Goal: Complete application form: Complete application form

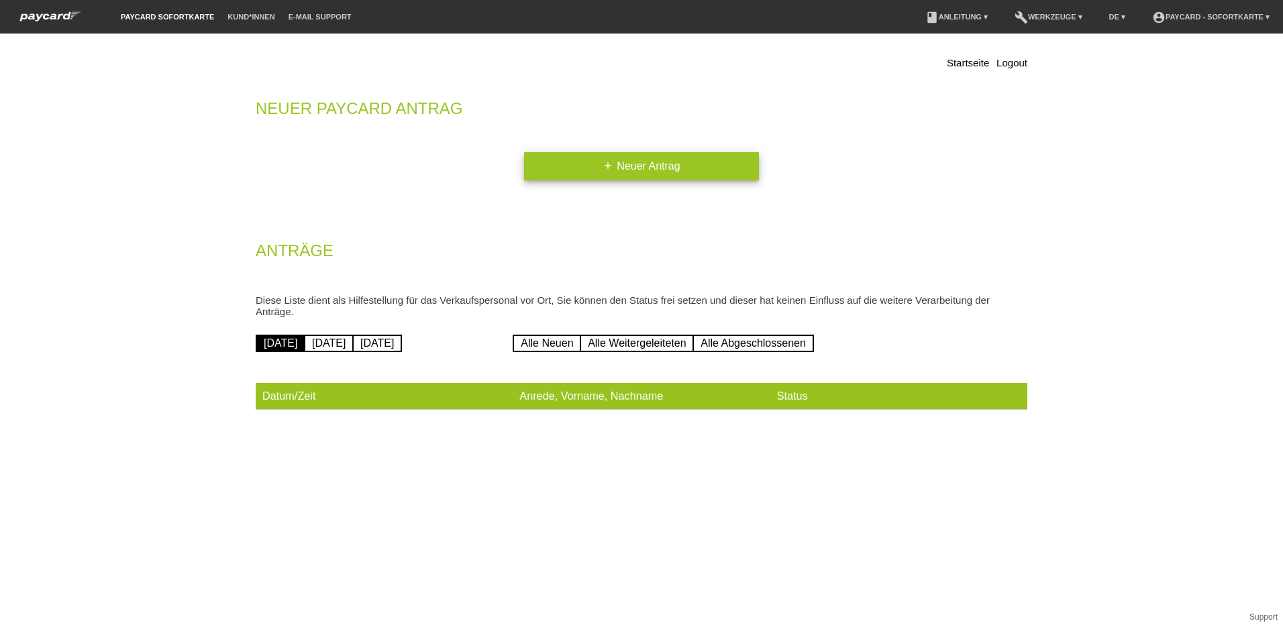
click at [621, 167] on link "add Neuer Antrag" at bounding box center [641, 166] width 235 height 28
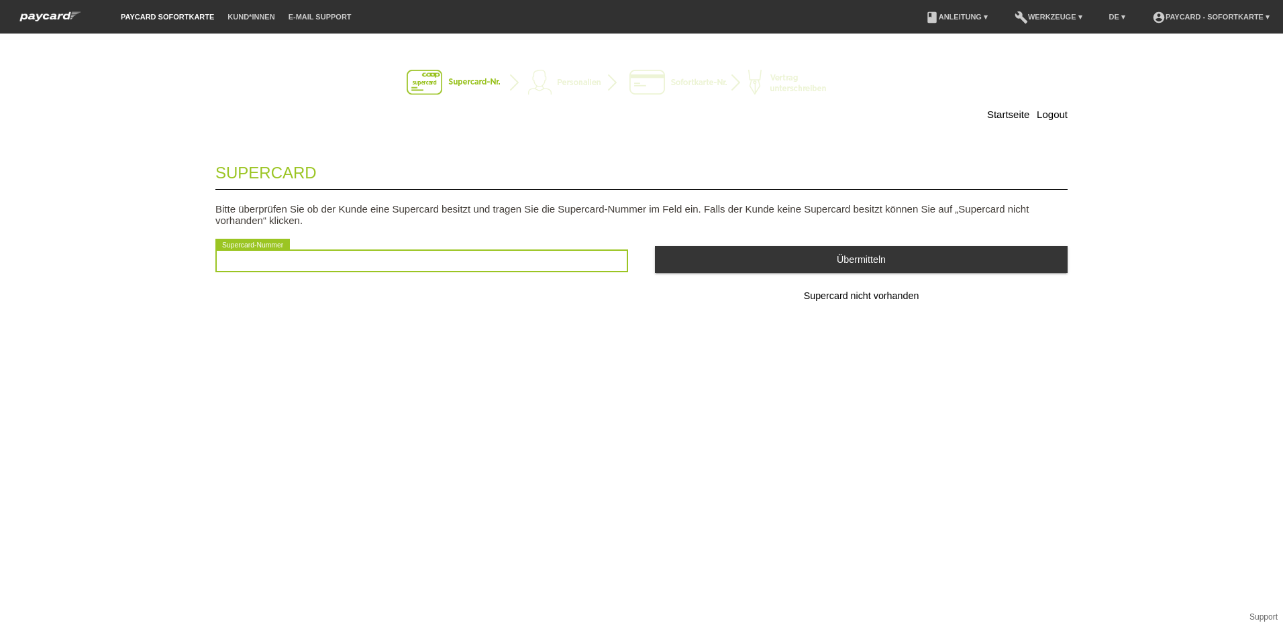
click at [293, 266] on input "text" at bounding box center [421, 261] width 413 height 23
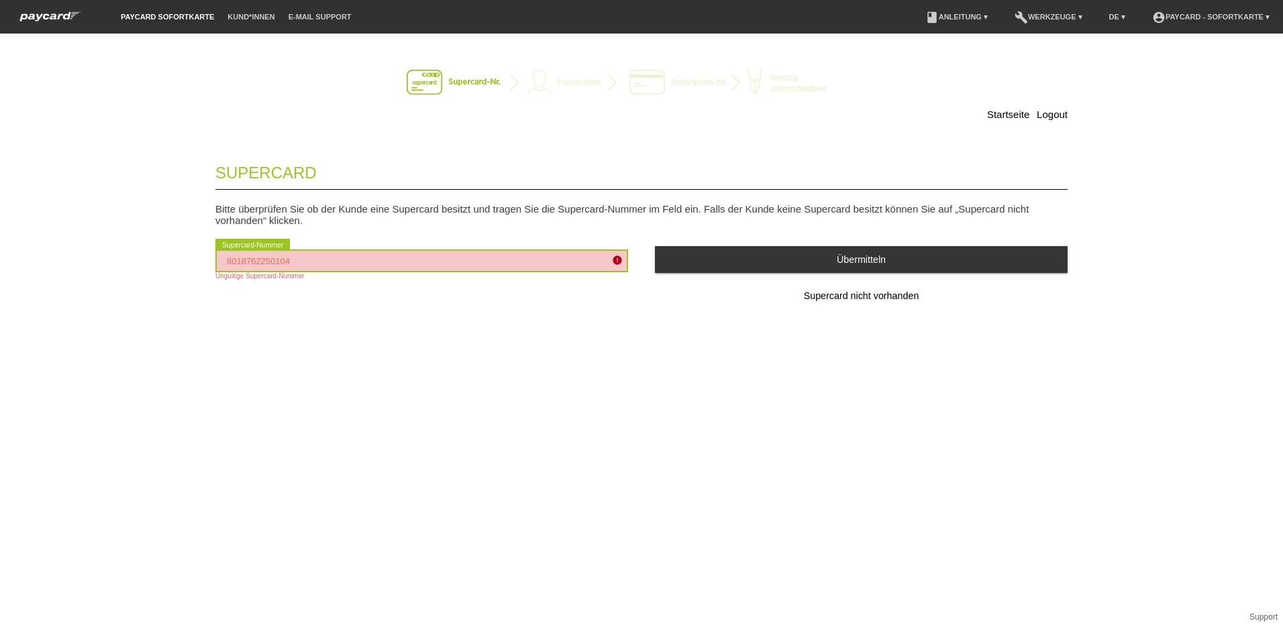
drag, startPoint x: 305, startPoint y: 265, endPoint x: 115, endPoint y: 236, distance: 192.1
click at [115, 236] on div "Startseite Logout Supercard Bitte überprüfen Sie ob der Kunde eine Supercard be…" at bounding box center [641, 330] width 1283 height 592
type input "2501044714987"
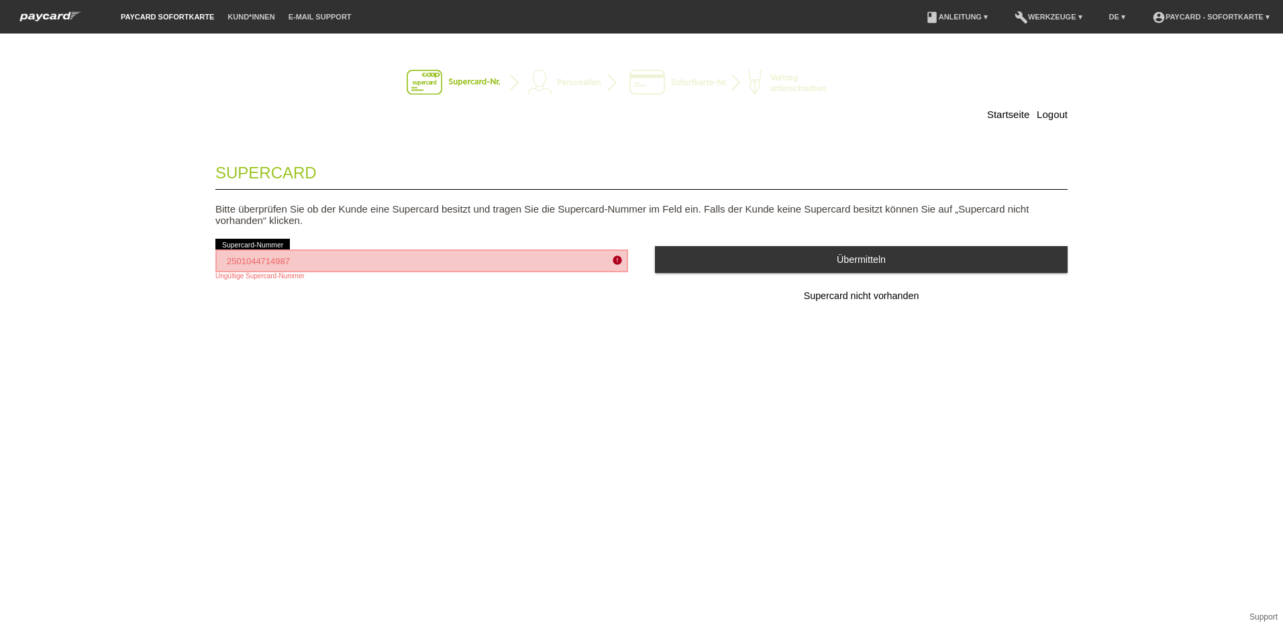
click at [515, 344] on div "Supercard Bitte überprüfen Sie ob der Kunde eine Supercard besitzt und tragen S…" at bounding box center [641, 249] width 852 height 199
click at [615, 249] on div "2501044714987 error Supercard-Nummer Ungültige Supercard-Nummer" at bounding box center [421, 264] width 413 height 57
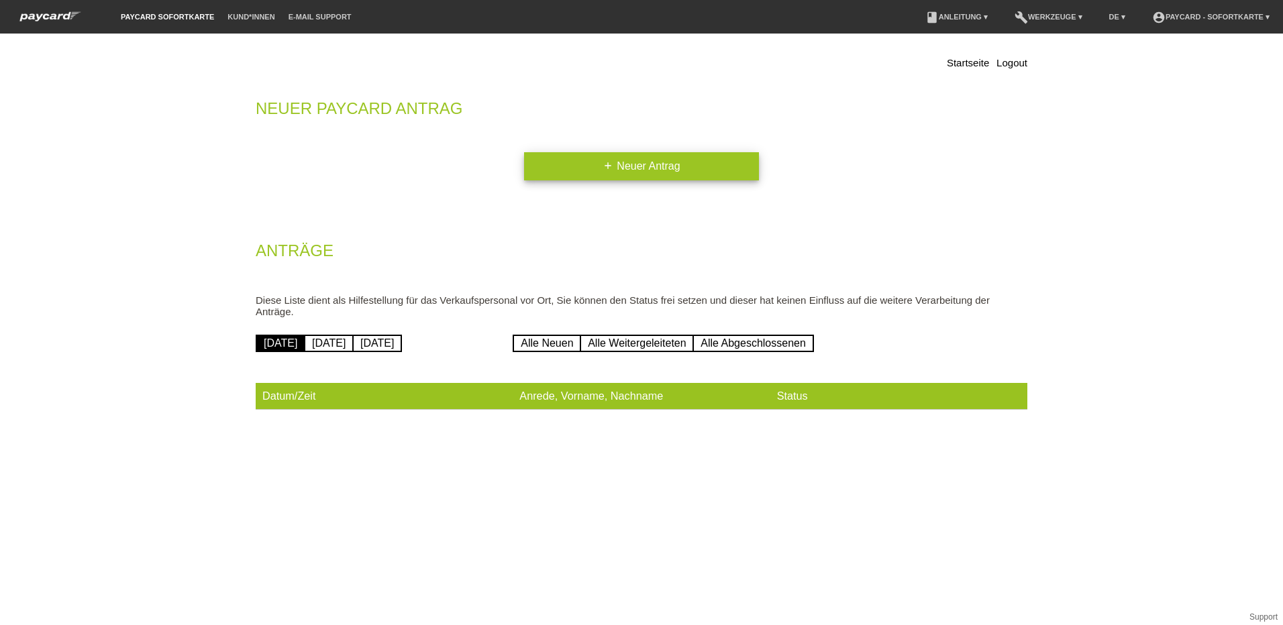
click at [635, 152] on link "add Neuer Antrag" at bounding box center [641, 166] width 235 height 28
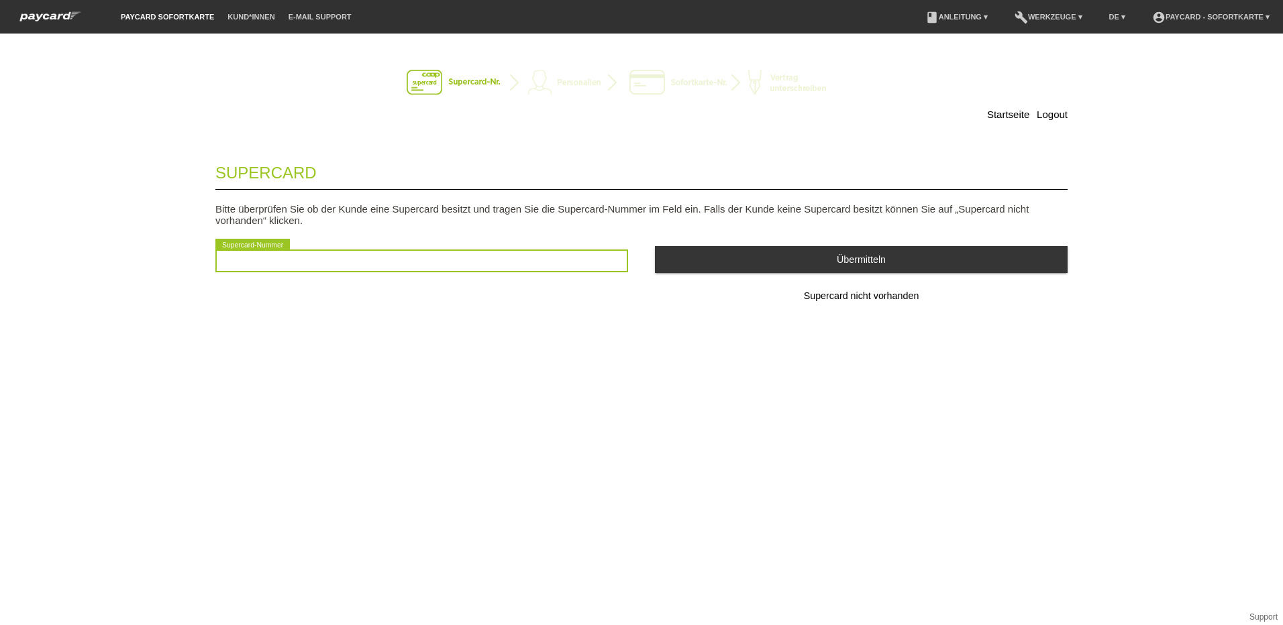
click at [261, 254] on input "text" at bounding box center [421, 261] width 413 height 23
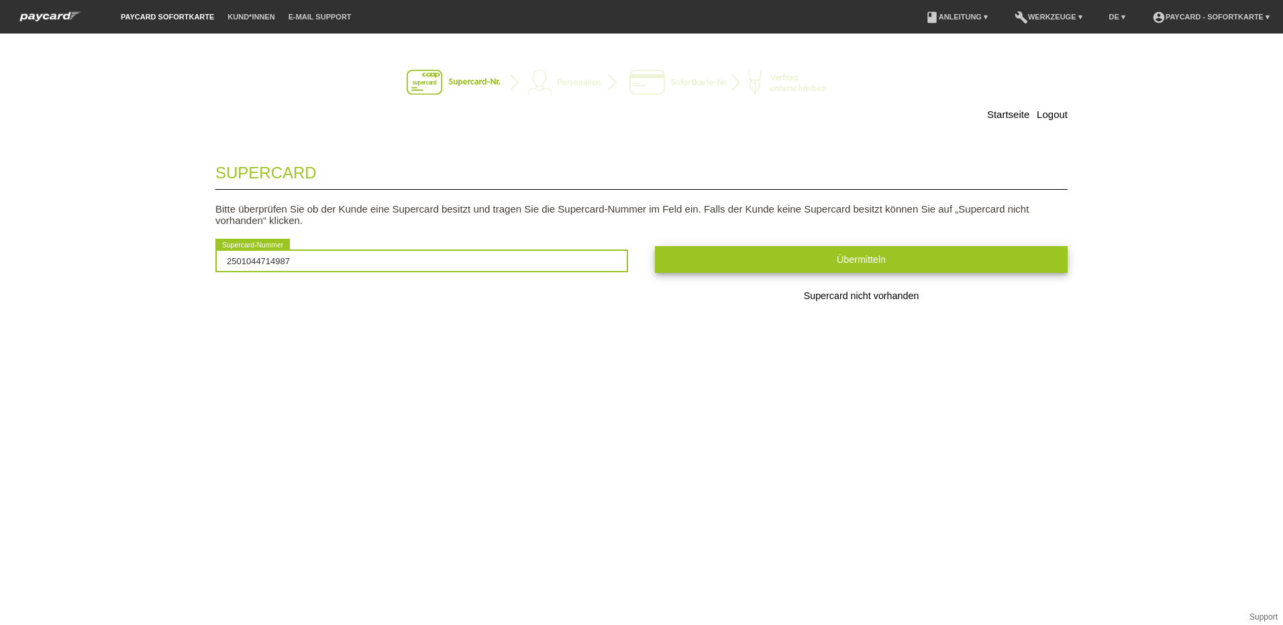
type input "2501044714987"
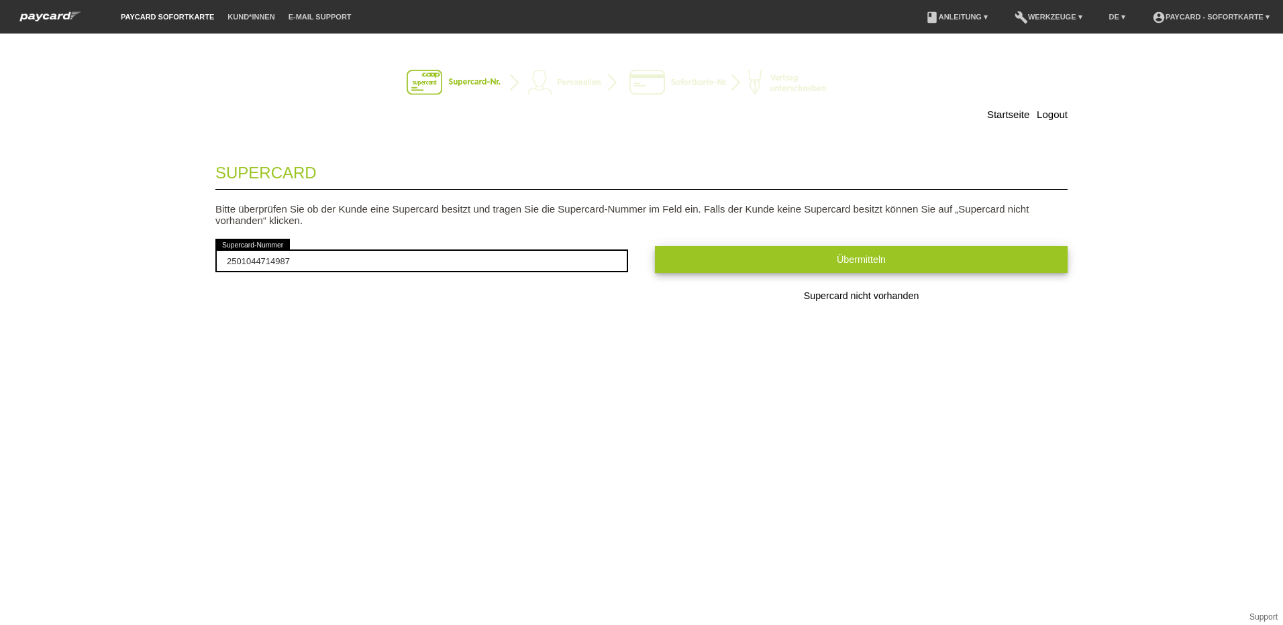
click at [870, 260] on span "Übermitteln" at bounding box center [861, 259] width 49 height 11
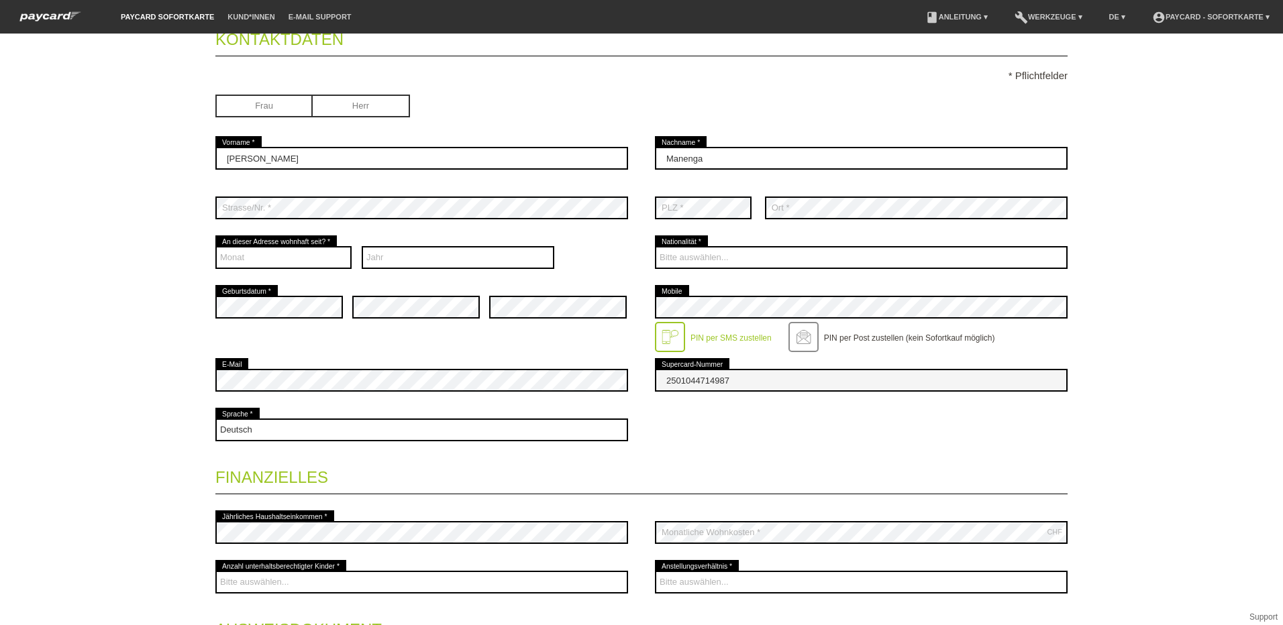
scroll to position [134, 0]
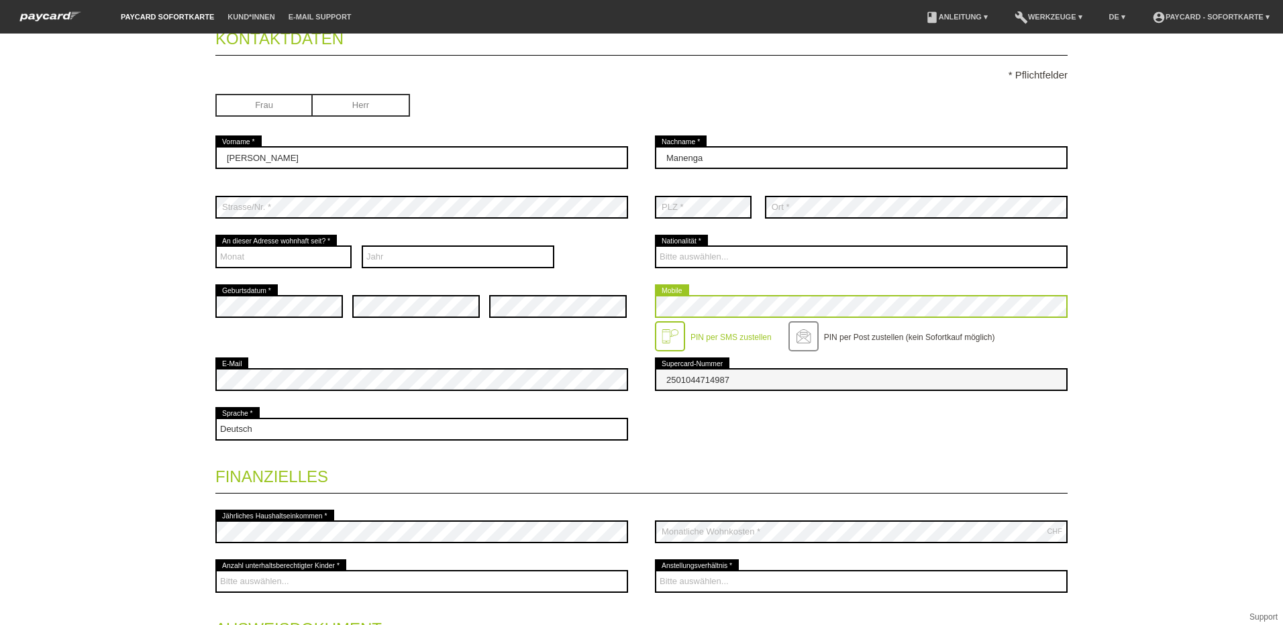
click at [601, 309] on div "error Geburtsdatum * error error error Mobile" at bounding box center [641, 318] width 852 height 73
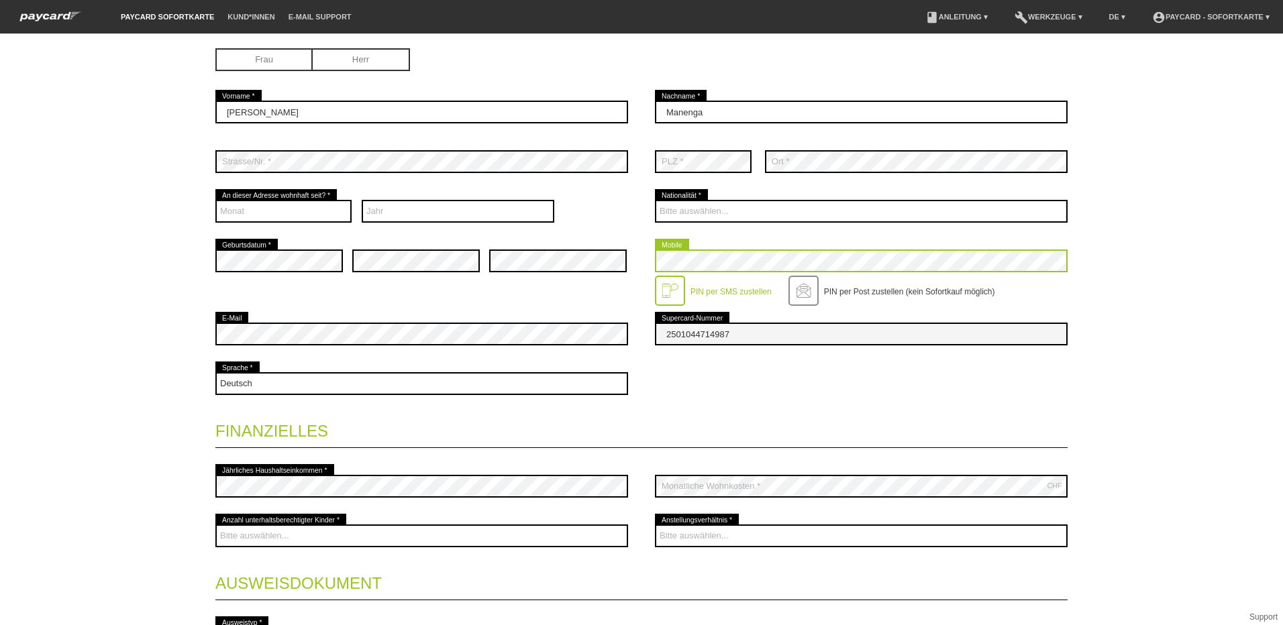
scroll to position [201, 0]
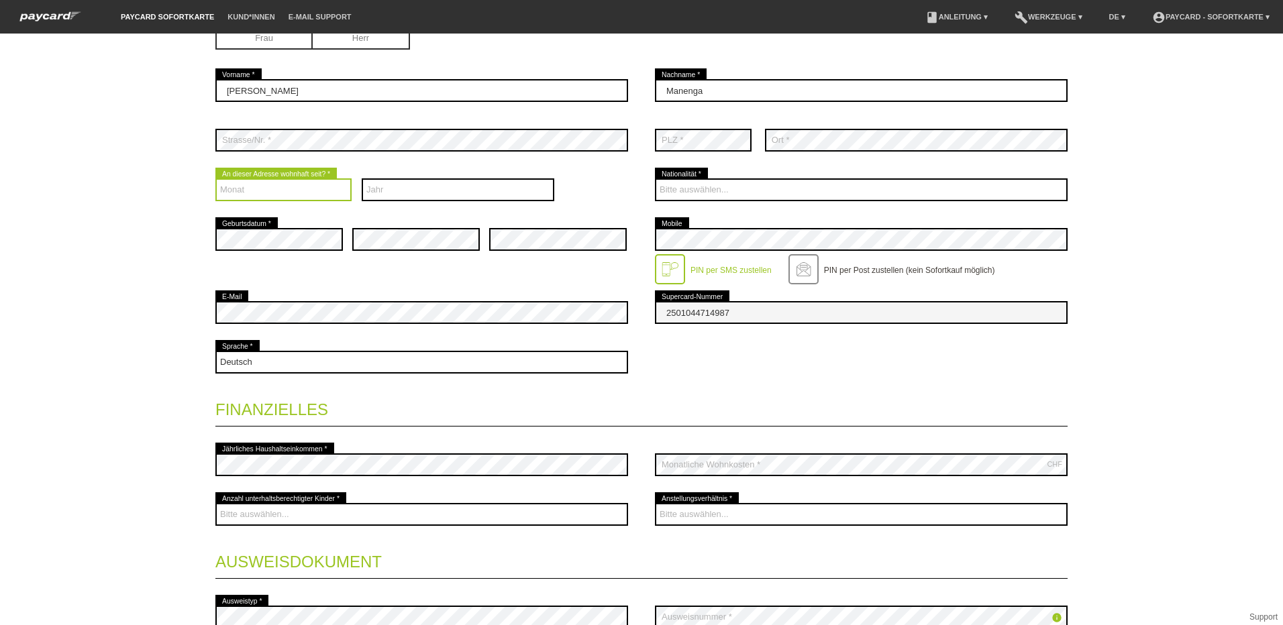
click at [225, 190] on select "Monat 01 02 03 04 05 06 07 08 09 10 11 12" at bounding box center [283, 189] width 136 height 23
click at [236, 188] on select "Monat 01 02 03 04 05 06 07 08 09 10 11 12" at bounding box center [283, 189] width 136 height 23
click at [398, 183] on select "Jahr 2025 2024 2023 2022 2021 2020 2019 2018 2017 2016" at bounding box center [458, 189] width 193 height 23
select select "2023"
click at [362, 178] on select "Jahr 2025 2024 2023 2022 2021 2020 2019 2018 2017 2016" at bounding box center [458, 189] width 193 height 23
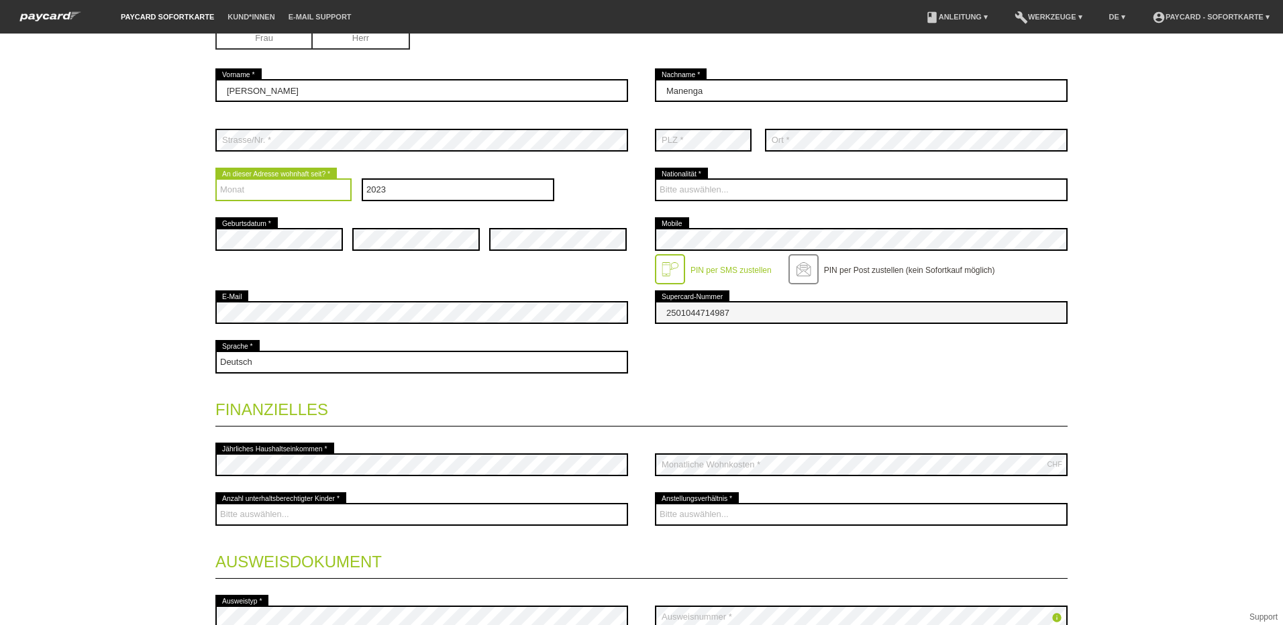
click at [276, 193] on select "Monat 01 02 03 04 05 06 07 08 09 10 11 12" at bounding box center [283, 189] width 136 height 23
select select "02"
click at [215, 178] on select "Monat 01 02 03 04 05 06 07 08 09 10 11 12" at bounding box center [283, 189] width 136 height 23
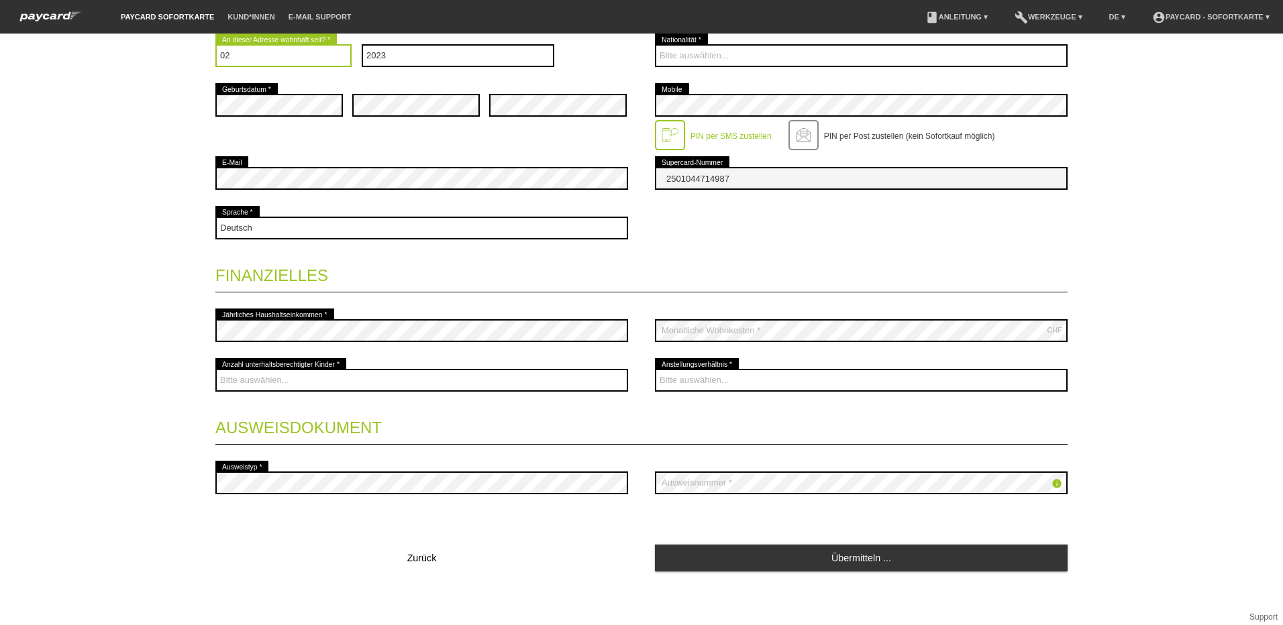
scroll to position [337, 0]
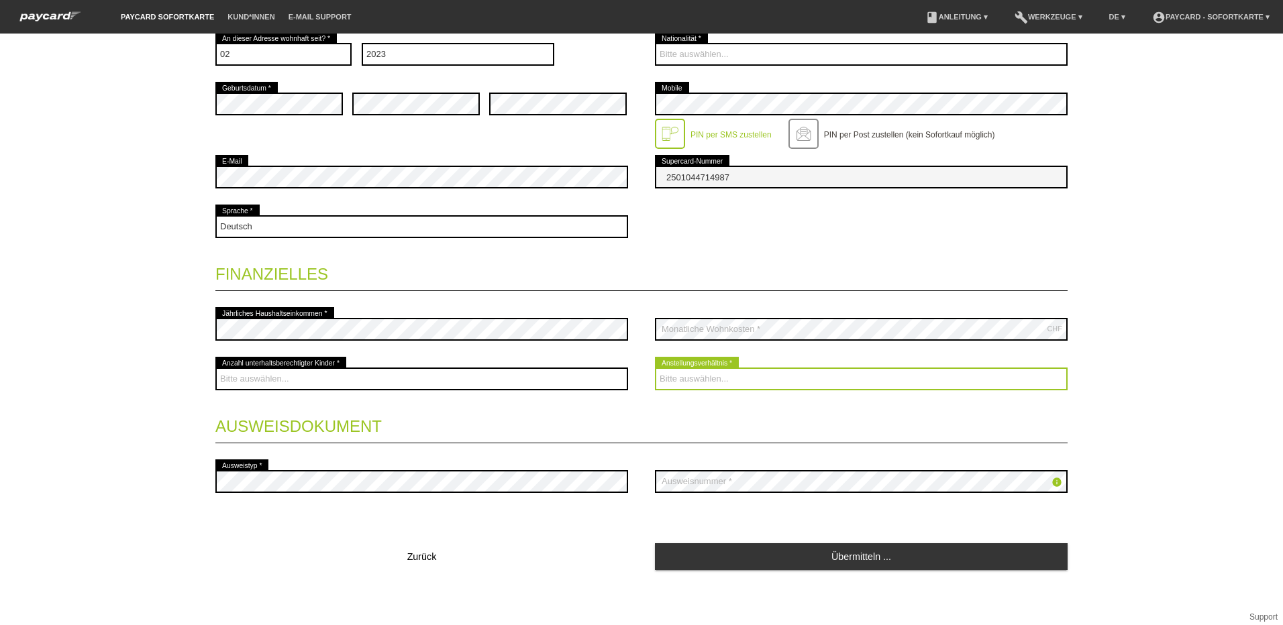
click at [748, 384] on select "Bitte auswählen... Unbefristet Befristet Lehrling/Student Pensioniert Nicht arb…" at bounding box center [861, 379] width 413 height 23
select select "UNLIMITED"
click at [655, 368] on select "Bitte auswählen... Unbefristet Befristet Lehrling/Student Pensioniert Nicht arb…" at bounding box center [861, 379] width 413 height 23
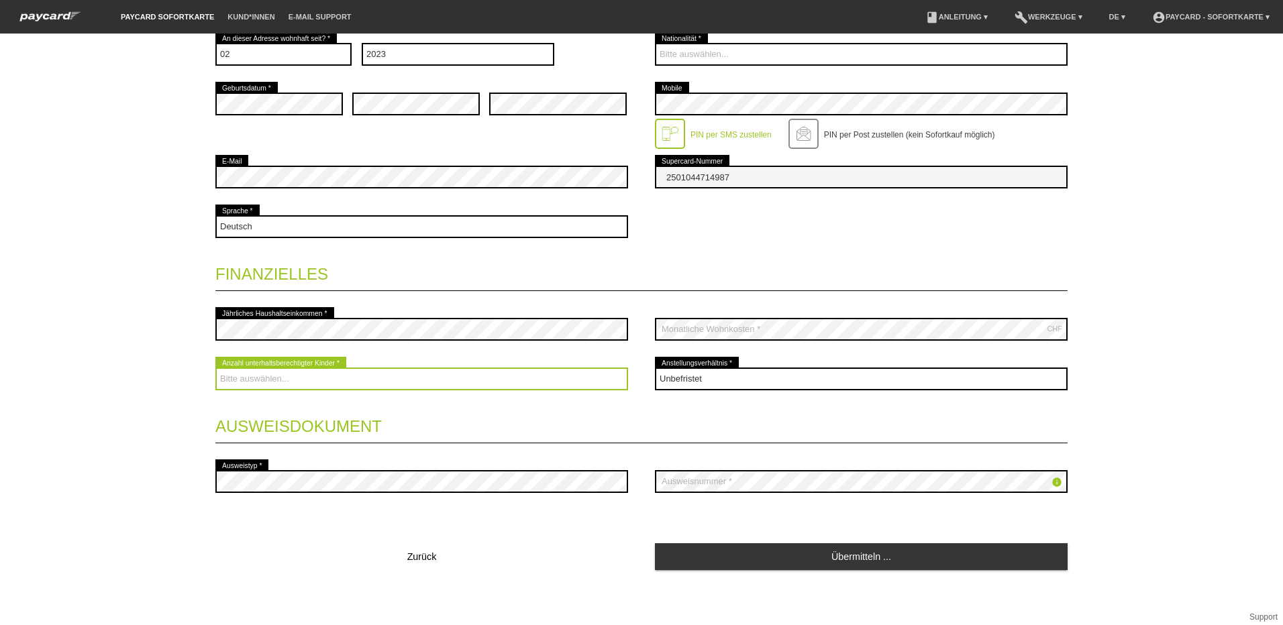
click at [295, 383] on select "Bitte auswählen... 0 1 2 3 4 5 6 7 8 9" at bounding box center [421, 379] width 413 height 23
select select "3"
click at [215, 368] on select "Bitte auswählen... 0 1 2 3 4 5 6 7 8 9" at bounding box center [421, 379] width 413 height 23
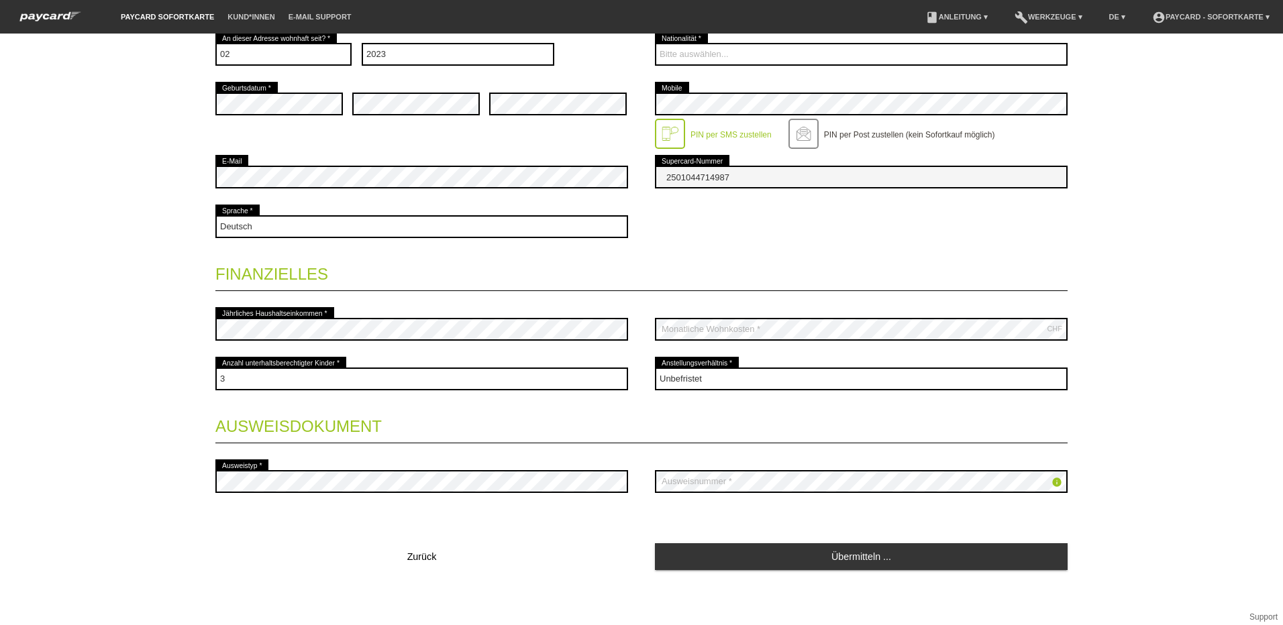
click at [669, 127] on div at bounding box center [670, 134] width 30 height 30
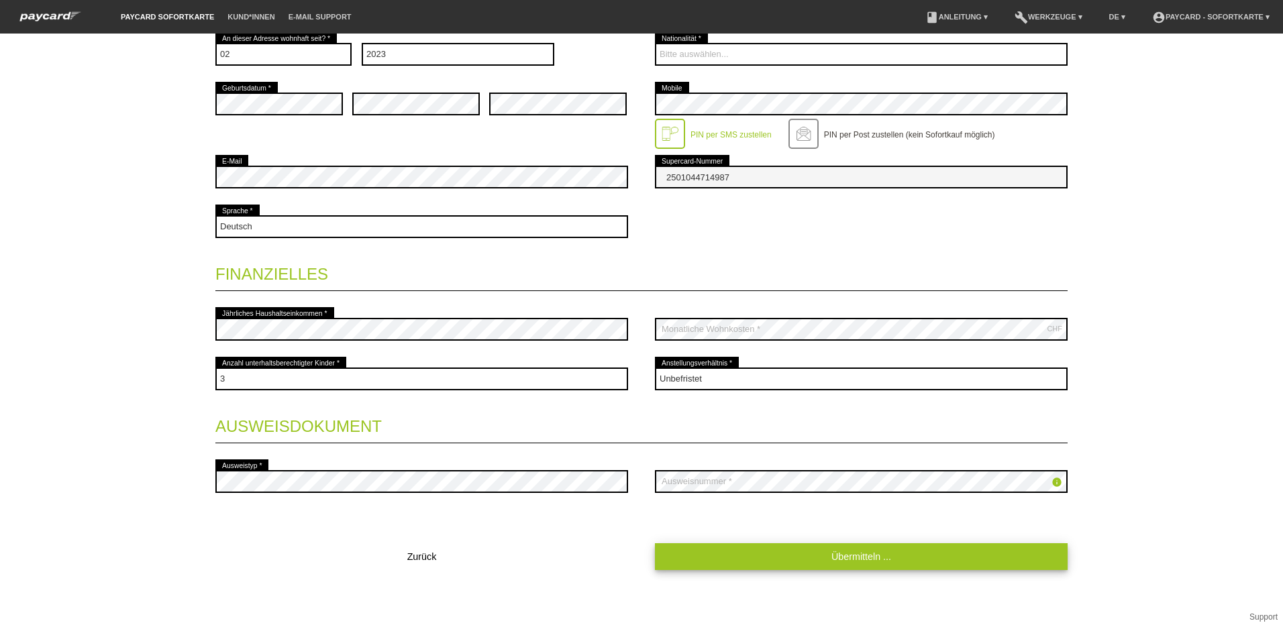
click at [840, 551] on link "Übermitteln ..." at bounding box center [861, 556] width 413 height 26
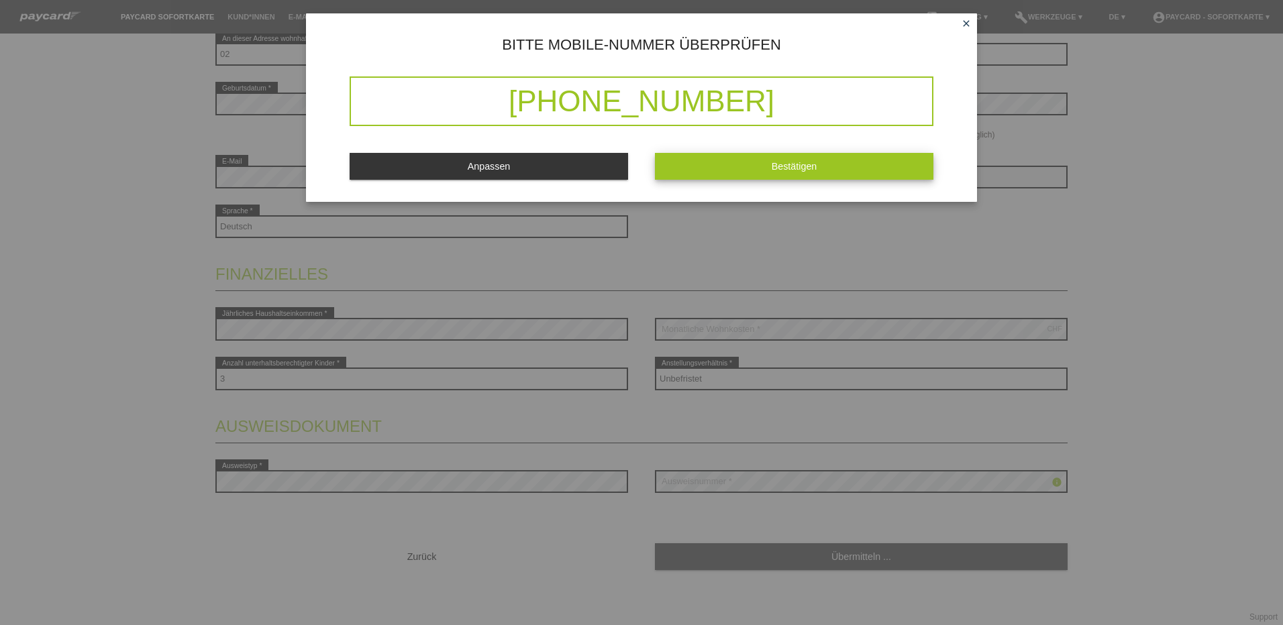
click at [805, 154] on button "Bestätigen" at bounding box center [794, 166] width 278 height 26
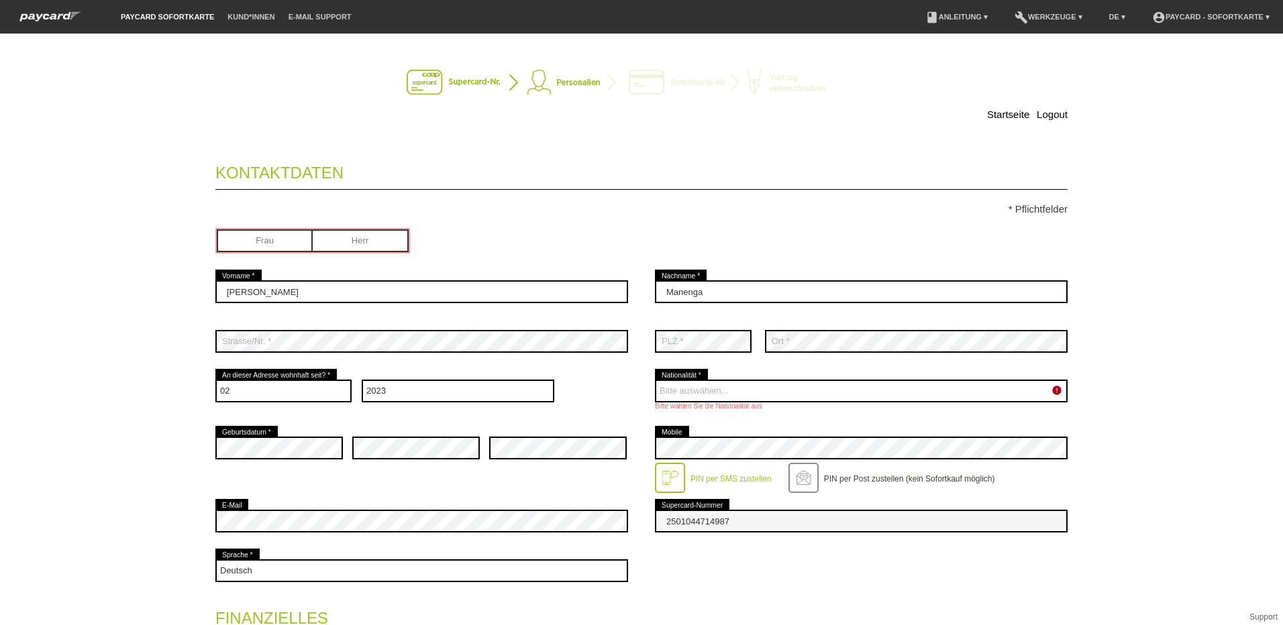
scroll to position [0, 0]
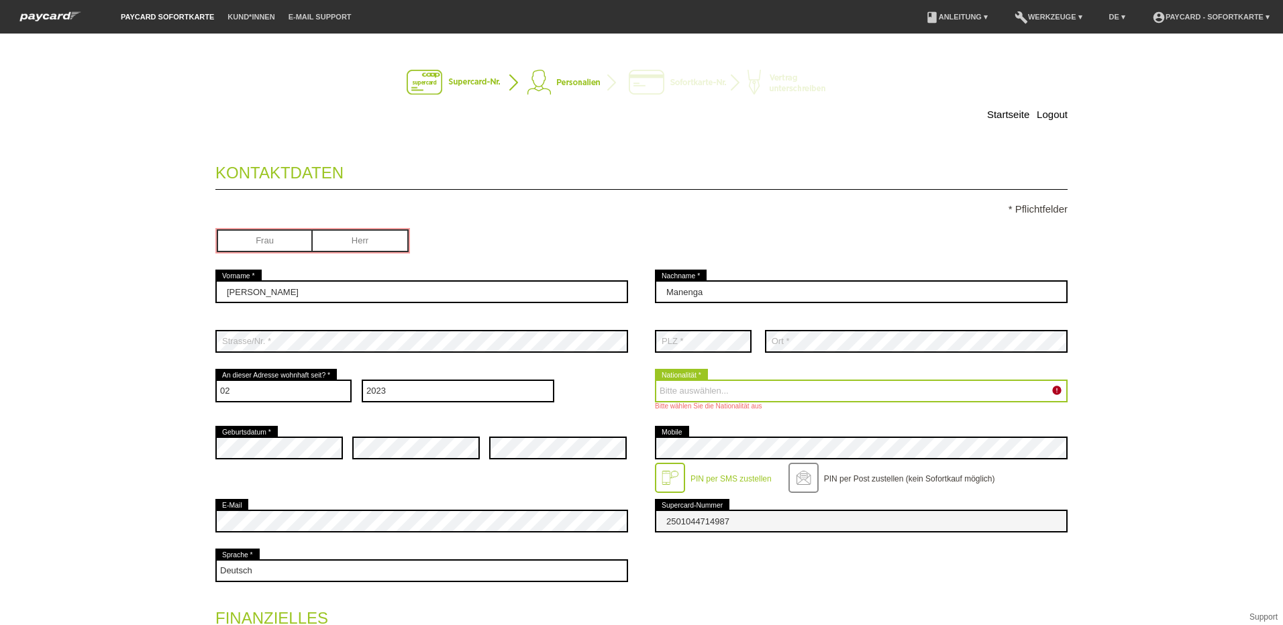
click at [813, 387] on select "Bitte auswählen... [GEOGRAPHIC_DATA] [GEOGRAPHIC_DATA] [GEOGRAPHIC_DATA] [GEOGR…" at bounding box center [861, 391] width 413 height 23
select select "CH"
click at [655, 380] on select "Bitte auswählen... [GEOGRAPHIC_DATA] [GEOGRAPHIC_DATA] [GEOGRAPHIC_DATA] [GEOGR…" at bounding box center [861, 391] width 413 height 23
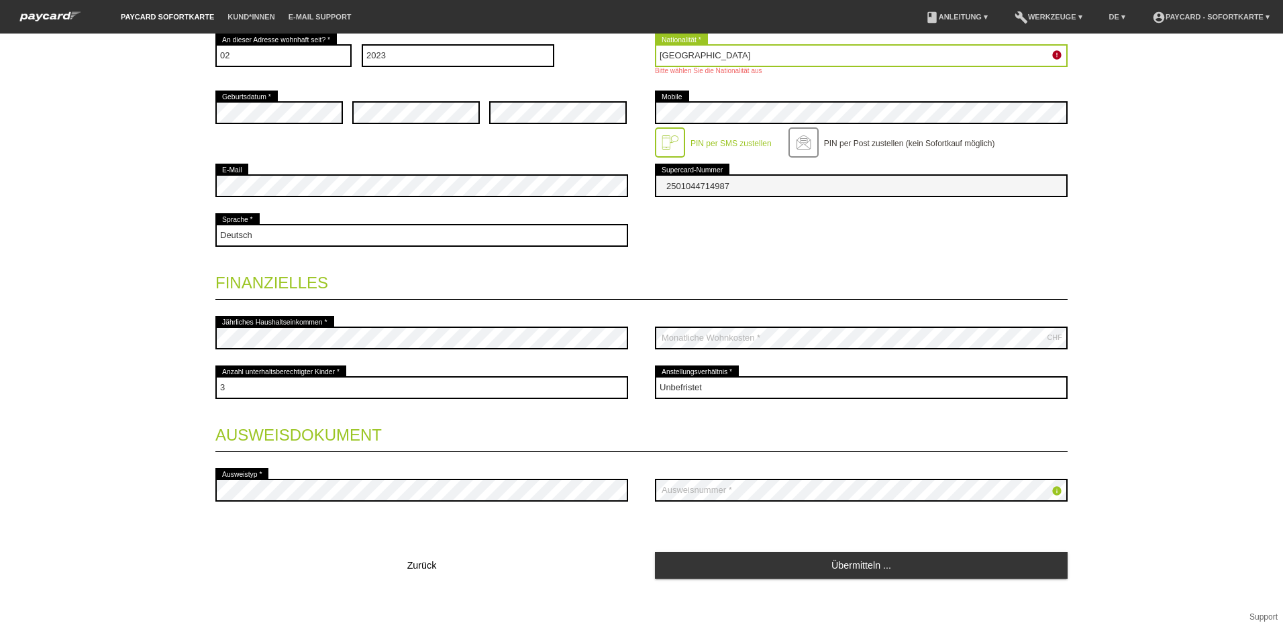
scroll to position [344, 0]
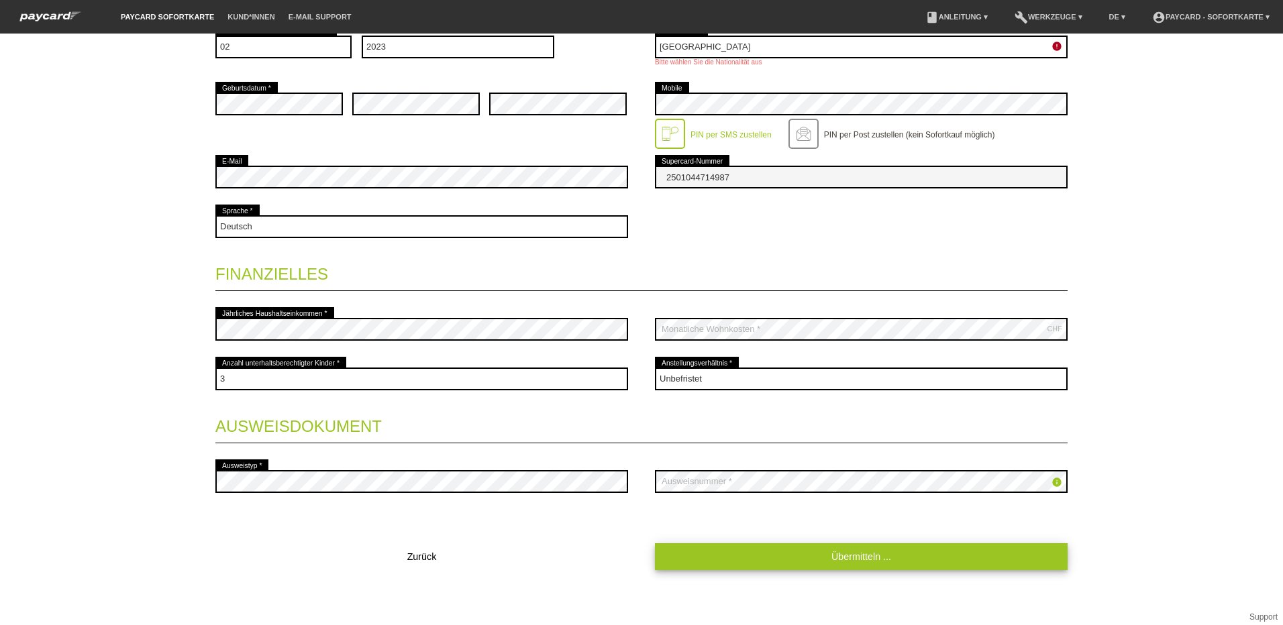
click at [841, 556] on link "Übermitteln ..." at bounding box center [861, 556] width 413 height 26
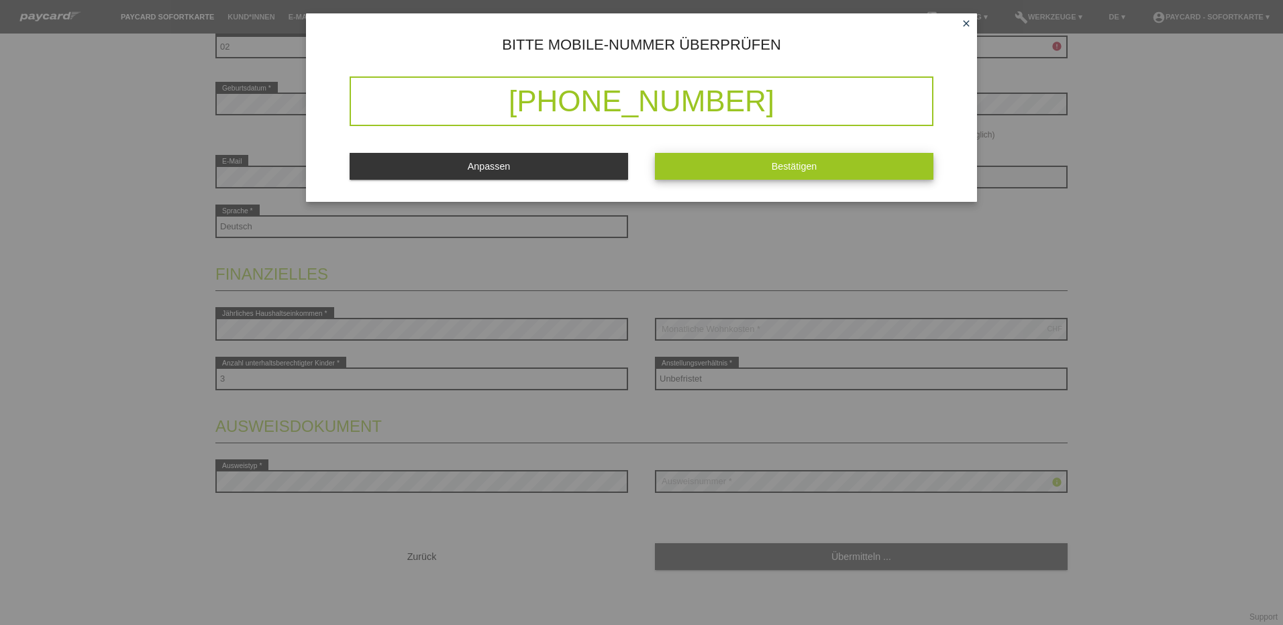
click at [777, 160] on button "Bestätigen" at bounding box center [794, 166] width 278 height 26
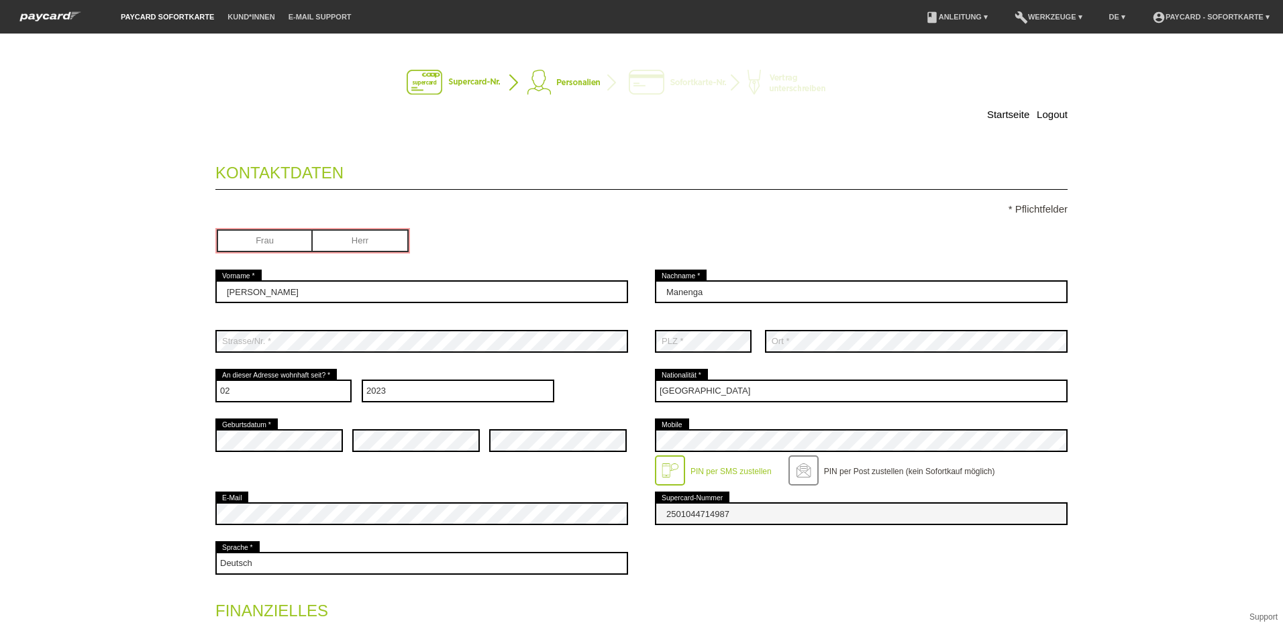
scroll to position [0, 0]
click at [331, 237] on input "radio" at bounding box center [361, 239] width 96 height 20
radio input "true"
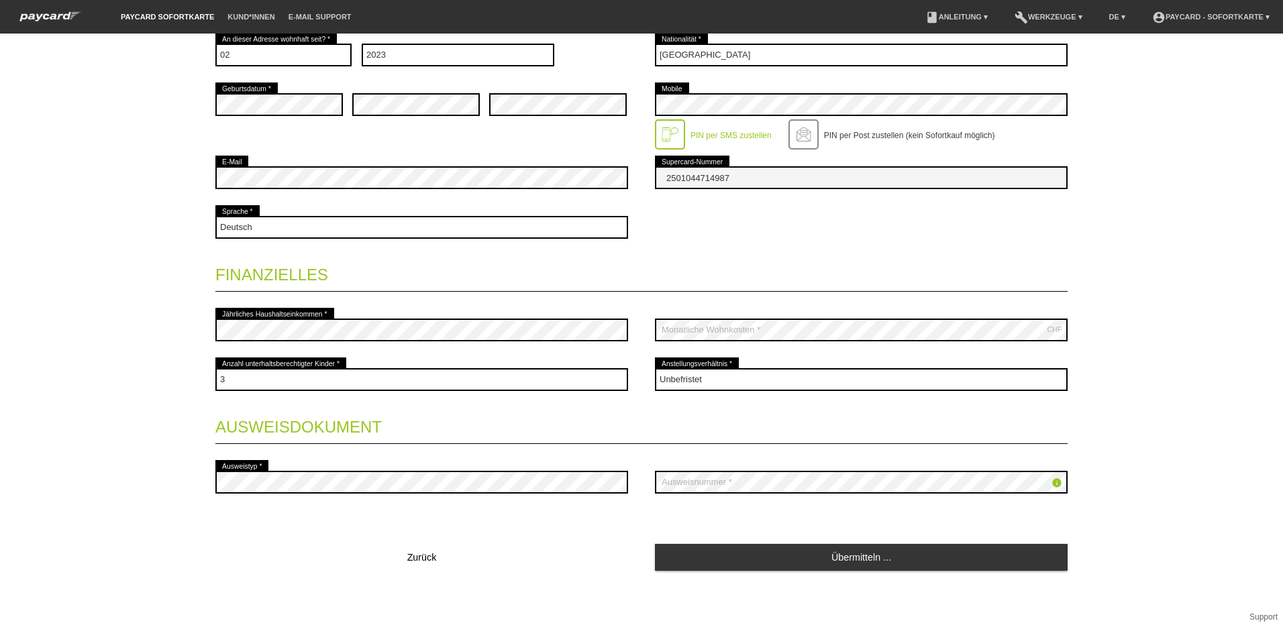
scroll to position [337, 0]
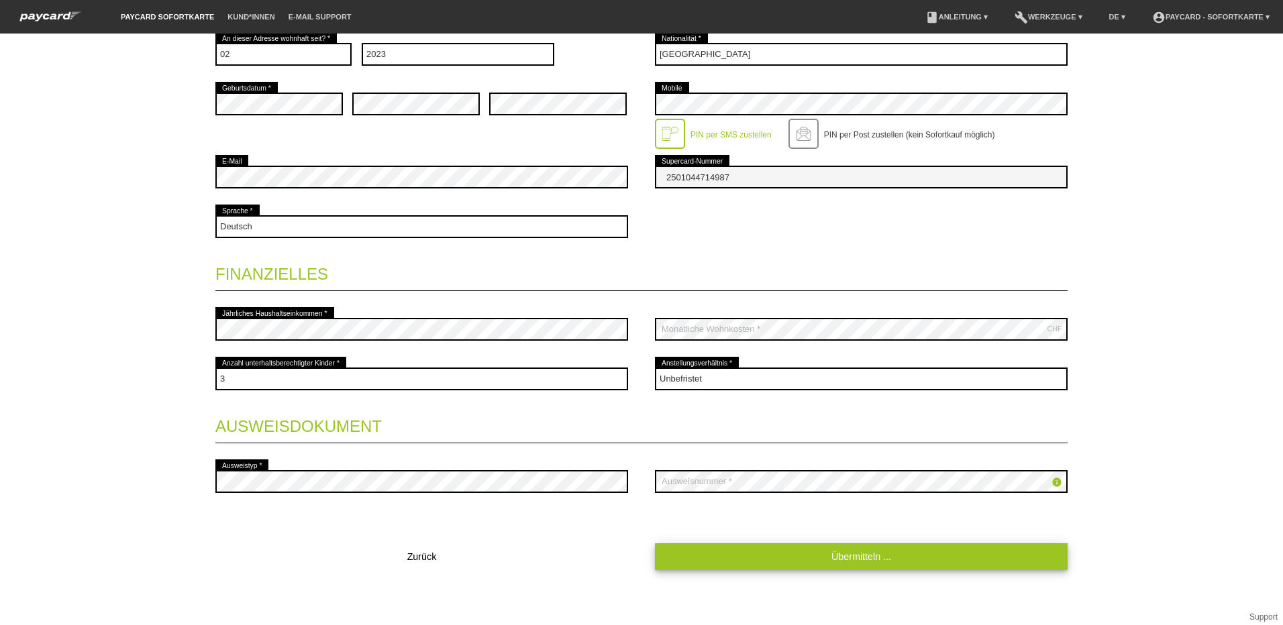
click at [837, 554] on link "Übermitteln ..." at bounding box center [861, 556] width 413 height 26
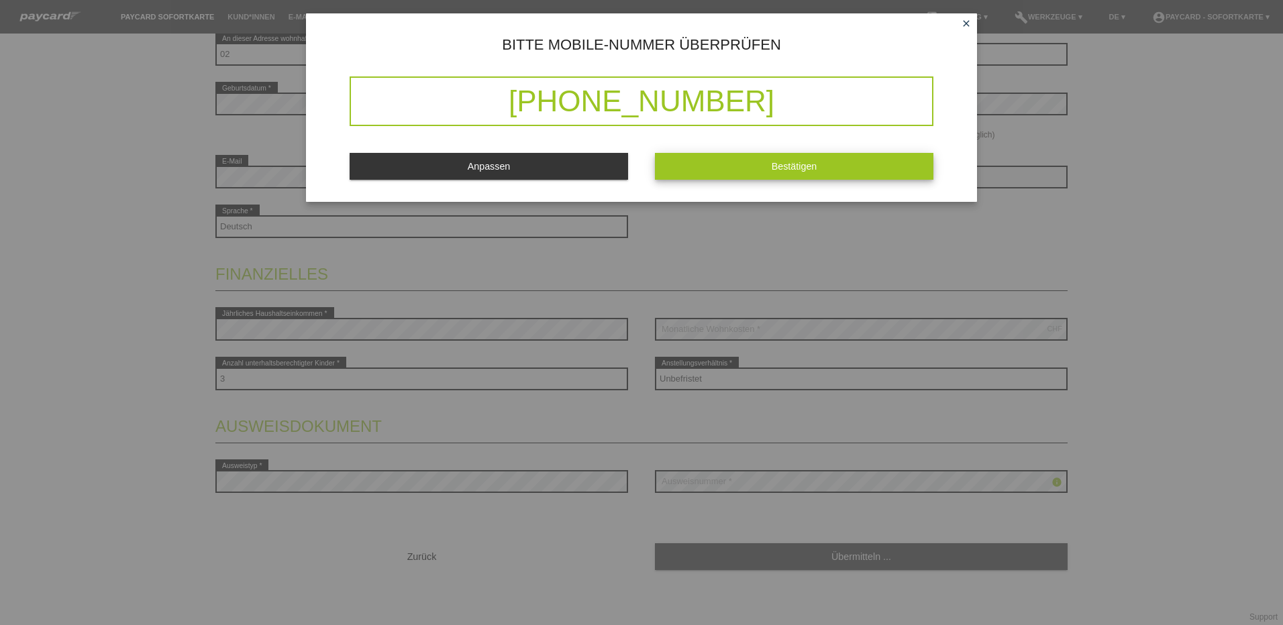
click at [792, 162] on span "Bestätigen" at bounding box center [795, 166] width 46 height 11
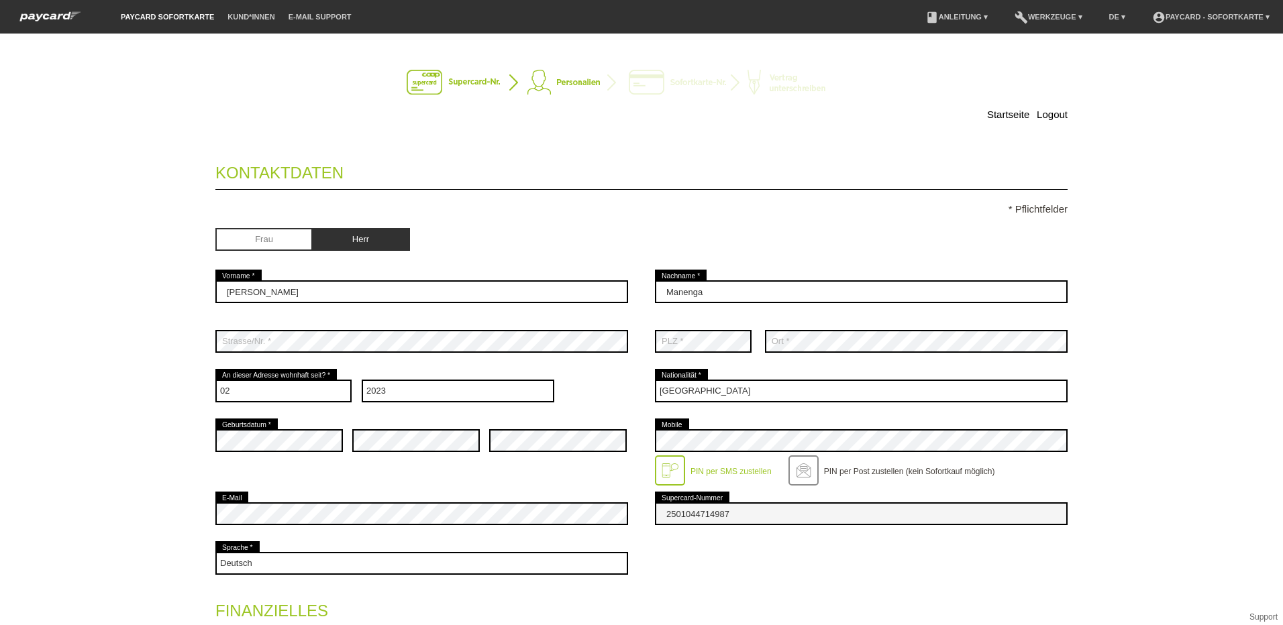
scroll to position [0, 0]
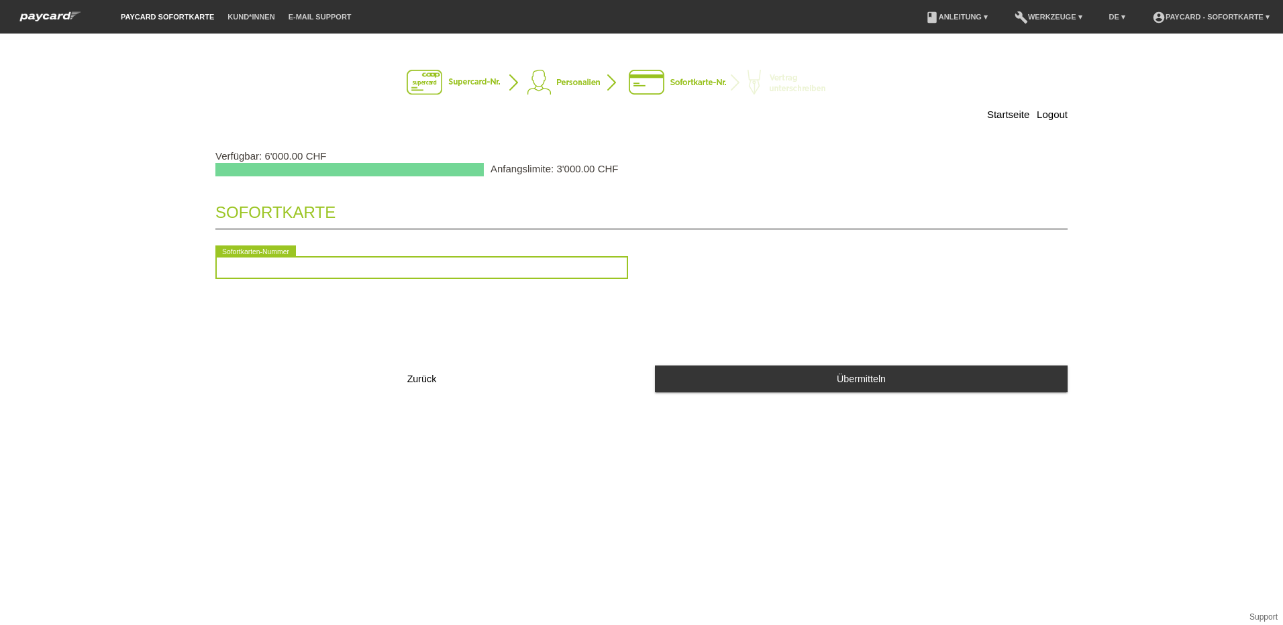
click at [262, 272] on input "text" at bounding box center [421, 267] width 413 height 23
type input "2090398385627"
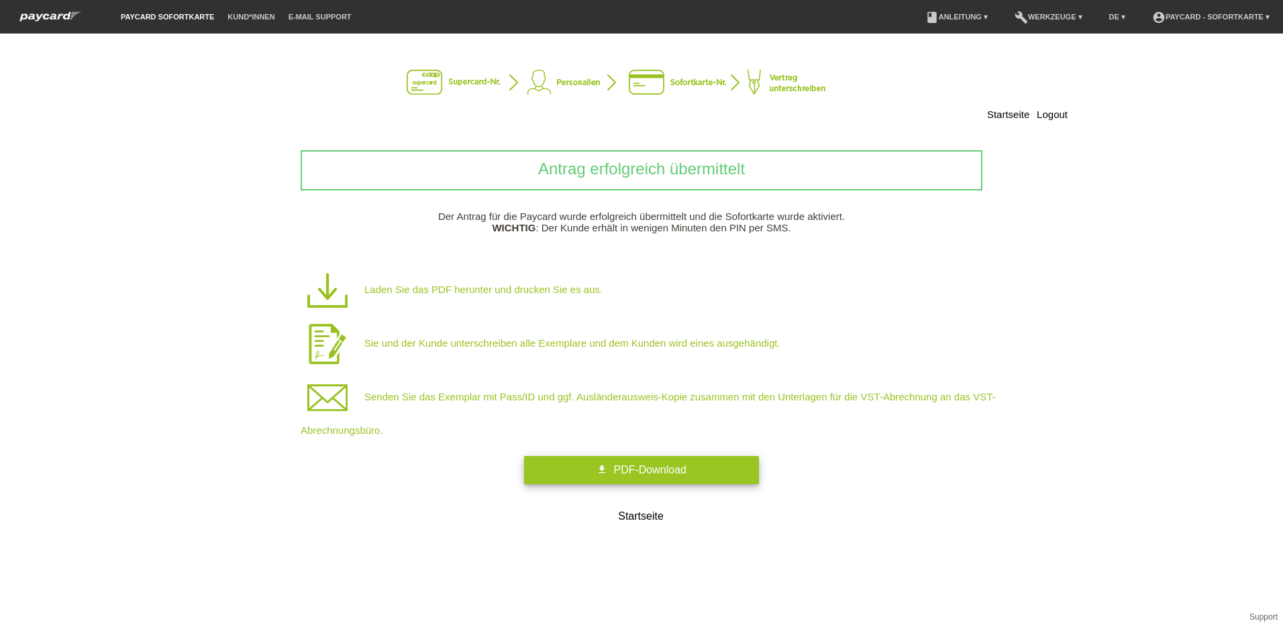
click at [650, 473] on span "PDF-Download" at bounding box center [649, 469] width 72 height 11
click at [658, 461] on link "get_app PDF-Download" at bounding box center [641, 470] width 235 height 28
